Goal: Navigation & Orientation: Find specific page/section

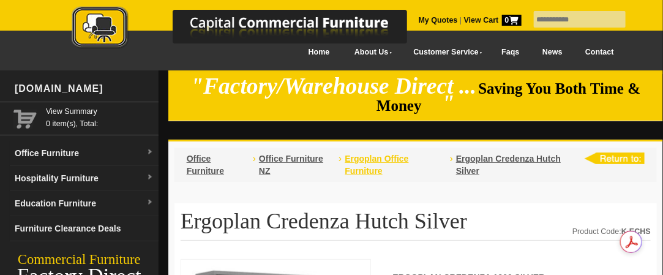
click at [367, 160] on span "Ergoplan Office Furniture" at bounding box center [377, 165] width 64 height 22
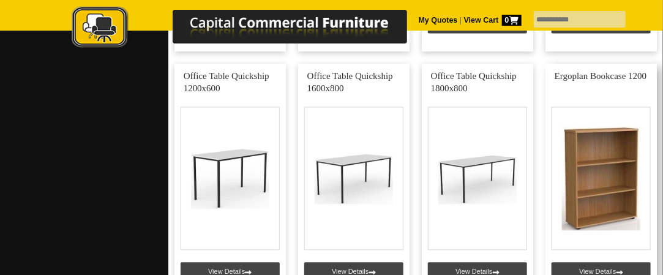
scroll to position [796, 0]
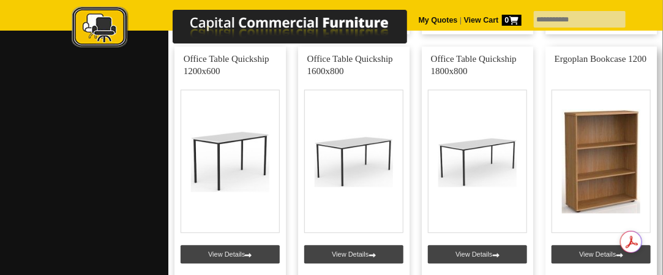
click at [595, 233] on link at bounding box center [600, 164] width 111 height 235
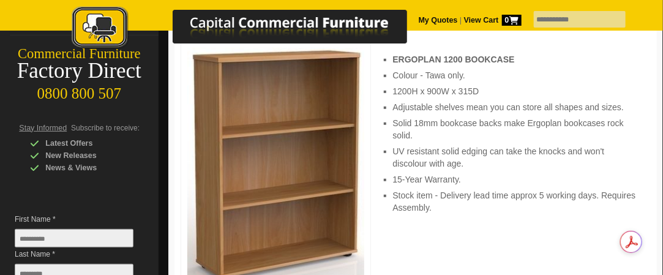
scroll to position [184, 0]
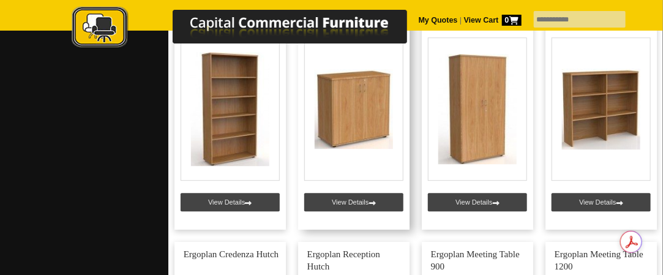
scroll to position [1040, 0]
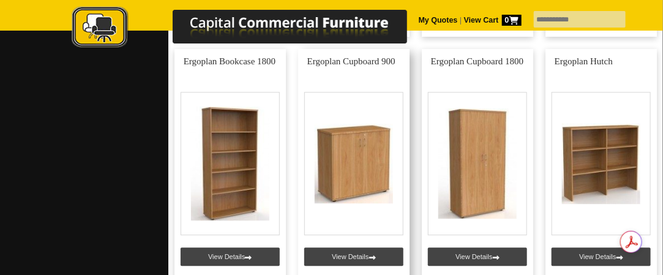
click at [351, 162] on link at bounding box center [353, 166] width 111 height 235
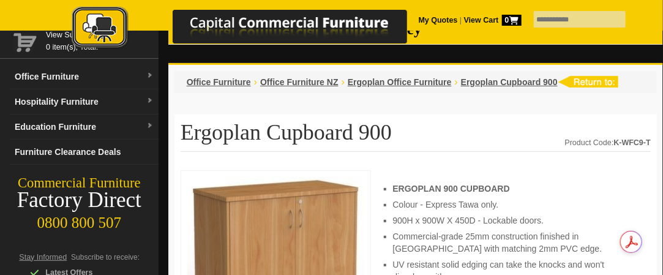
scroll to position [122, 0]
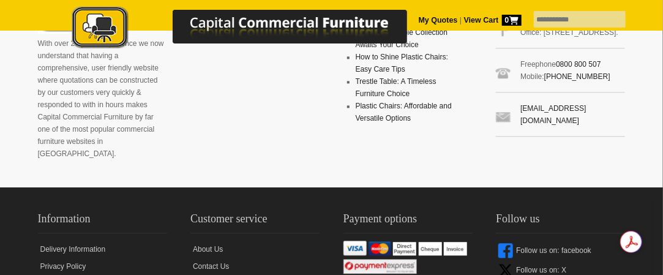
scroll to position [2509, 0]
